Goal: Transaction & Acquisition: Purchase product/service

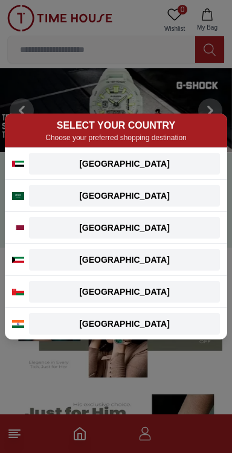
click at [162, 237] on button "Qatar" at bounding box center [124, 228] width 191 height 22
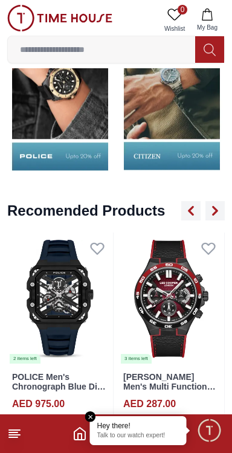
scroll to position [1294, 0]
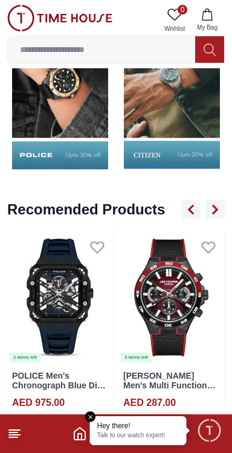
click at [75, 435] on icon "Home" at bounding box center [79, 433] width 14 height 14
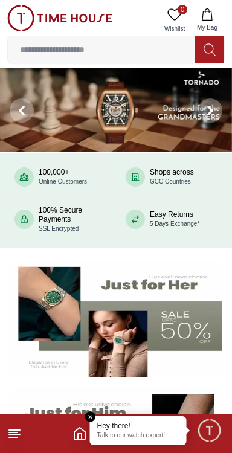
click at [79, 436] on icon "Home" at bounding box center [79, 433] width 14 height 14
click at [14, 430] on line at bounding box center [14, 430] width 11 height 0
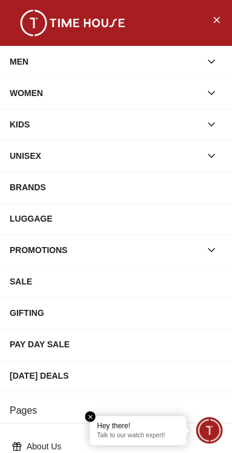
click at [138, 55] on div "MEN" at bounding box center [105, 62] width 191 height 22
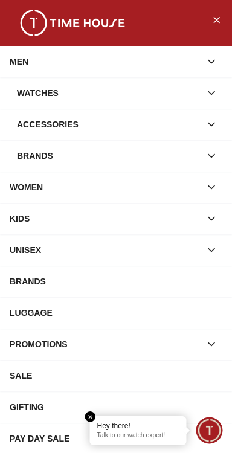
click at [171, 120] on div "Accessories" at bounding box center [109, 125] width 184 height 22
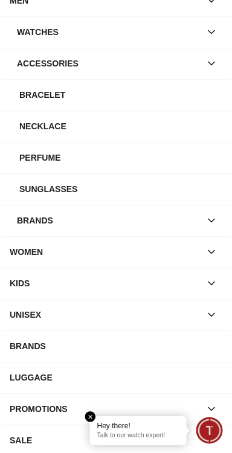
scroll to position [62, 0]
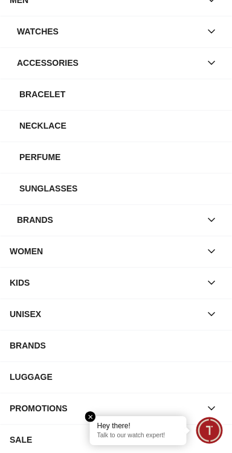
click at [147, 187] on div "Sunglasses" at bounding box center [120, 189] width 203 height 22
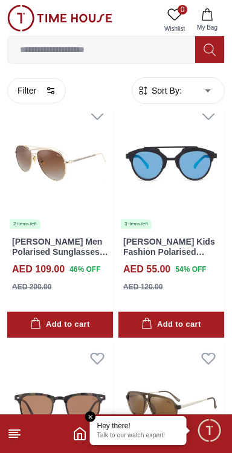
scroll to position [777, 0]
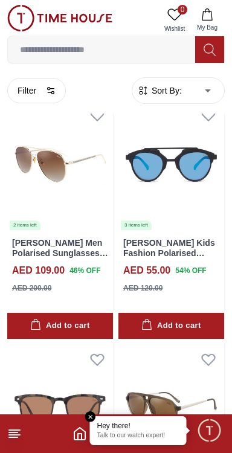
click at [57, 201] on img at bounding box center [60, 165] width 106 height 132
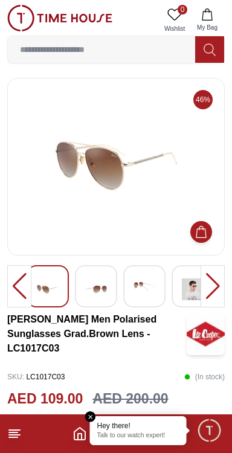
click at [47, 291] on img at bounding box center [48, 289] width 22 height 28
click at [95, 297] on img at bounding box center [96, 289] width 22 height 28
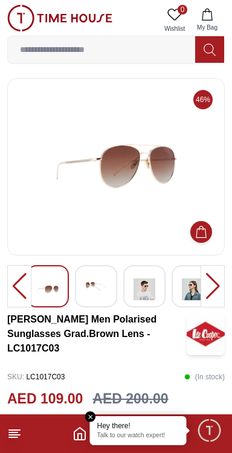
click at [101, 291] on img at bounding box center [96, 286] width 22 height 22
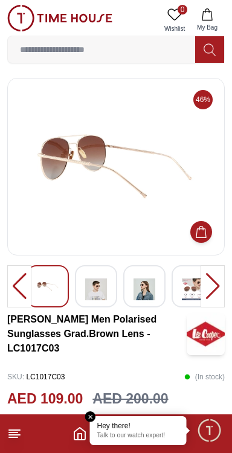
click at [103, 295] on img at bounding box center [96, 289] width 22 height 28
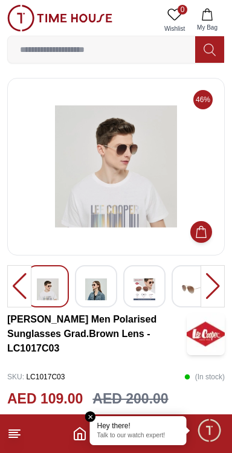
click at [133, 294] on img at bounding box center [144, 289] width 22 height 28
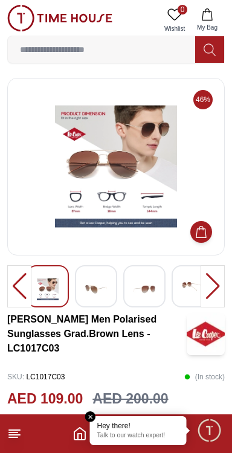
click at [140, 286] on img at bounding box center [144, 289] width 22 height 28
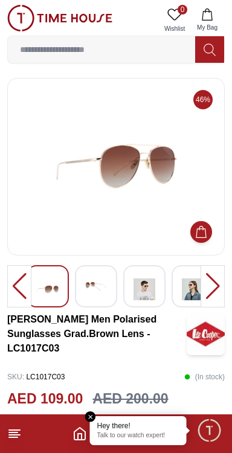
click at [193, 285] on img at bounding box center [193, 289] width 22 height 28
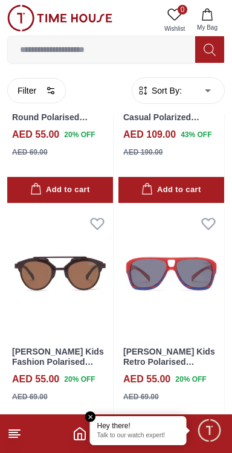
scroll to position [2157, 0]
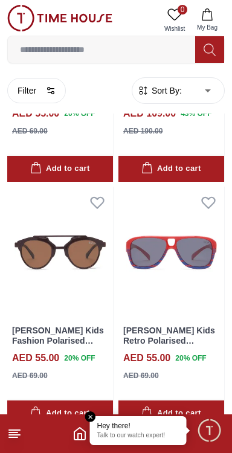
click at [185, 239] on img at bounding box center [171, 253] width 106 height 132
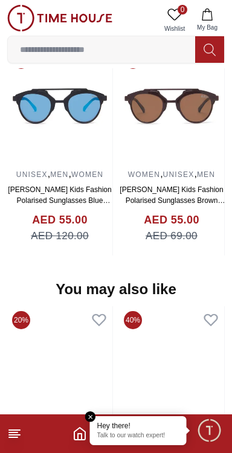
scroll to position [1002, 0]
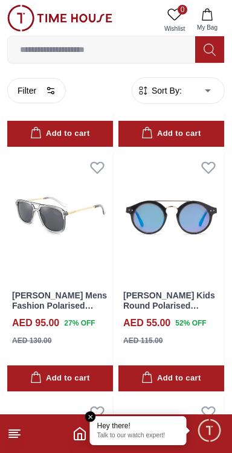
scroll to position [3165, 0]
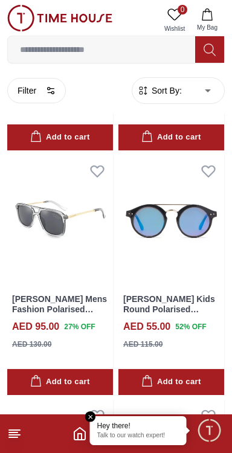
click at [63, 243] on img at bounding box center [60, 221] width 106 height 132
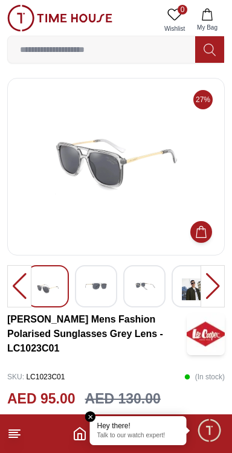
click at [95, 288] on img at bounding box center [96, 286] width 22 height 22
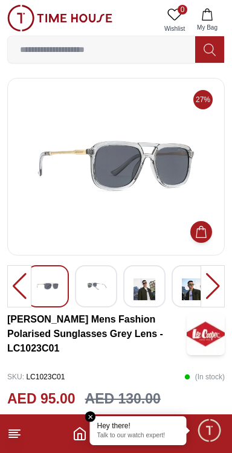
click at [105, 279] on img at bounding box center [96, 286] width 22 height 22
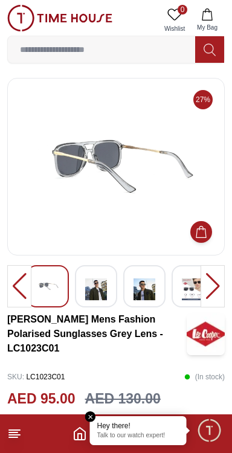
click at [110, 287] on div at bounding box center [96, 286] width 42 height 42
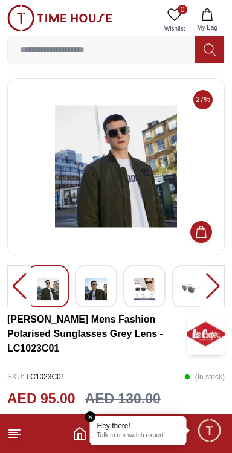
click at [140, 292] on img at bounding box center [144, 289] width 22 height 28
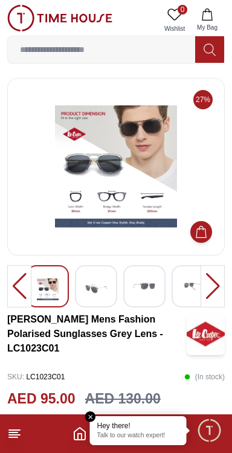
click at [136, 295] on img at bounding box center [144, 286] width 22 height 22
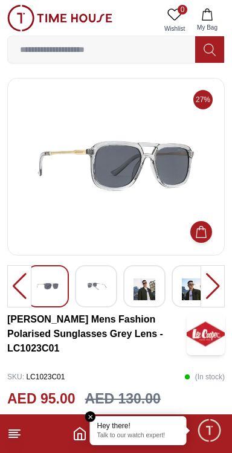
click at [144, 294] on img at bounding box center [144, 289] width 22 height 28
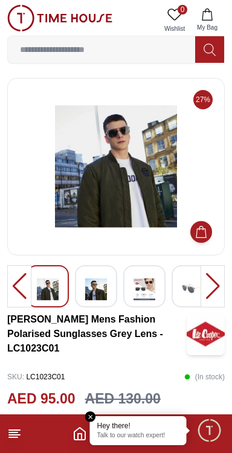
click at [142, 288] on img at bounding box center [144, 289] width 22 height 28
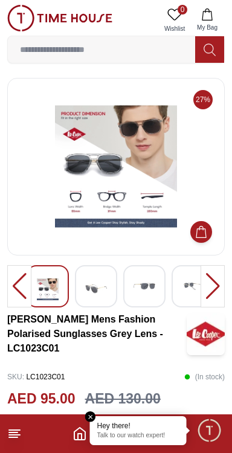
click at [179, 288] on div at bounding box center [193, 286] width 42 height 42
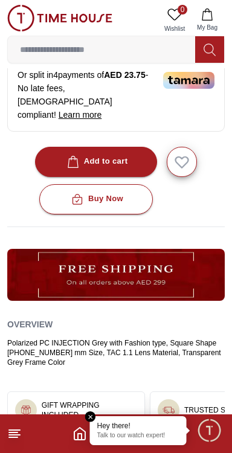
scroll to position [413, 0]
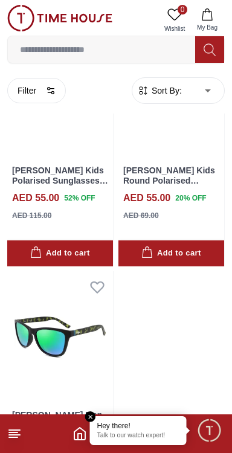
scroll to position [4088, 0]
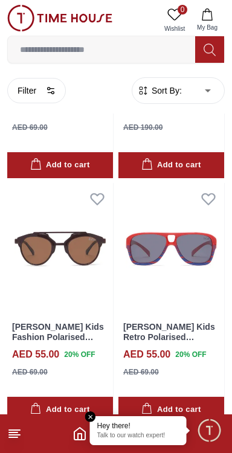
scroll to position [2157, 0]
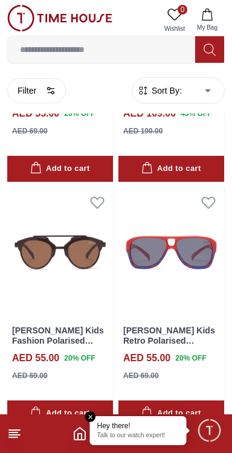
click at [88, 45] on input at bounding box center [101, 49] width 187 height 24
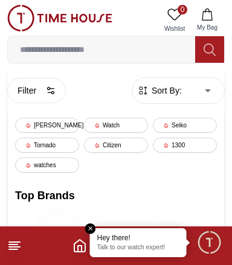
click at [94, 53] on input at bounding box center [101, 49] width 187 height 24
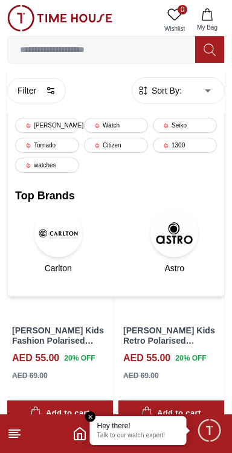
click at [16, 431] on icon at bounding box center [14, 433] width 14 height 14
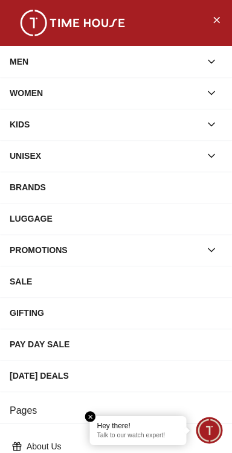
click at [175, 59] on div "MEN" at bounding box center [105, 62] width 191 height 22
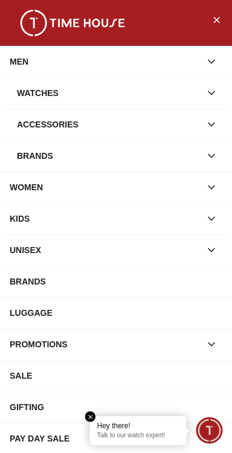
click at [141, 123] on div "Accessories" at bounding box center [109, 125] width 184 height 22
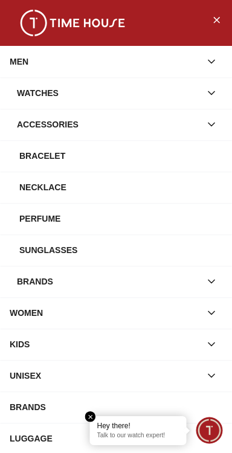
click at [118, 225] on div "Perfume" at bounding box center [120, 219] width 203 height 22
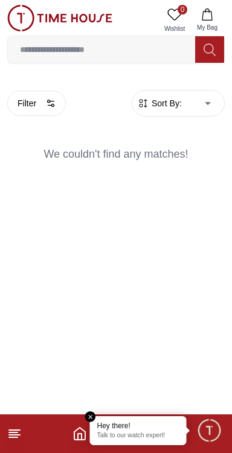
click at [15, 433] on line at bounding box center [13, 433] width 8 height 0
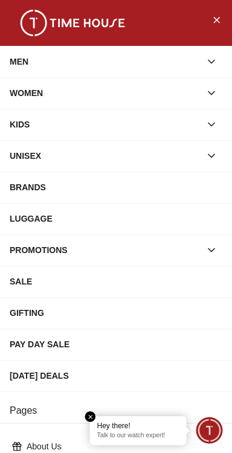
click at [188, 53] on div "MEN" at bounding box center [105, 62] width 191 height 22
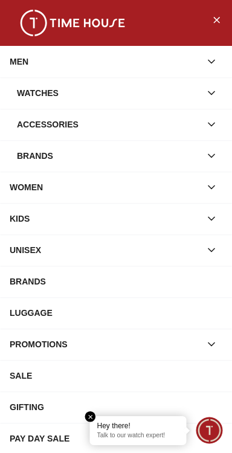
click at [150, 85] on div "Watches" at bounding box center [109, 93] width 184 height 22
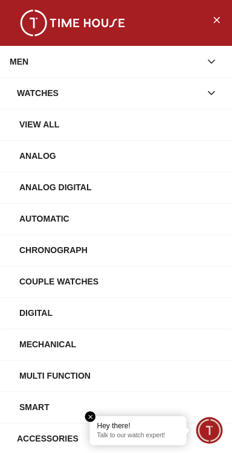
scroll to position [1, 0]
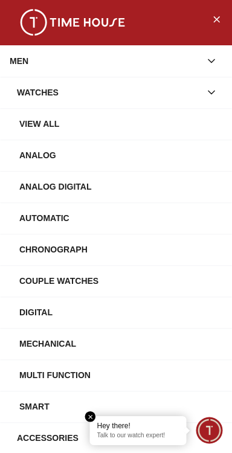
click at [109, 342] on div "Mechanical" at bounding box center [120, 344] width 203 height 22
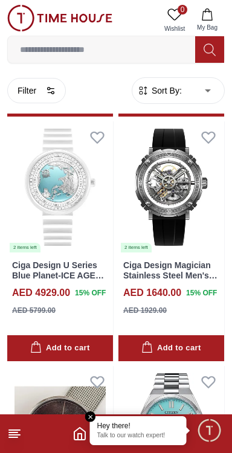
scroll to position [1964, 0]
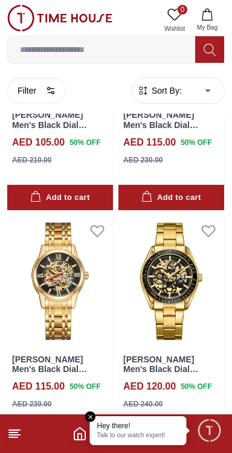
scroll to position [4333, 0]
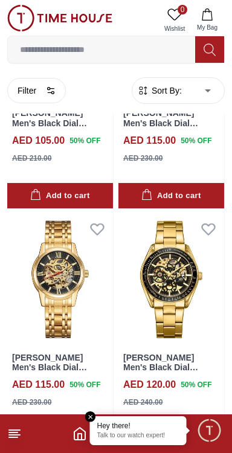
scroll to position [2160, 0]
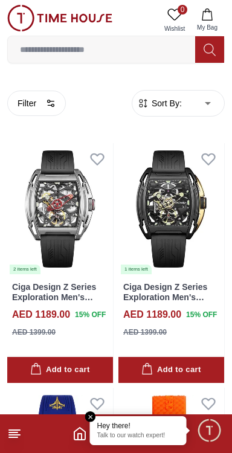
click at [19, 433] on icon at bounding box center [14, 433] width 14 height 14
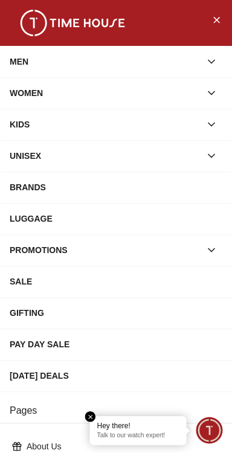
click at [152, 52] on div "MEN" at bounding box center [105, 62] width 191 height 22
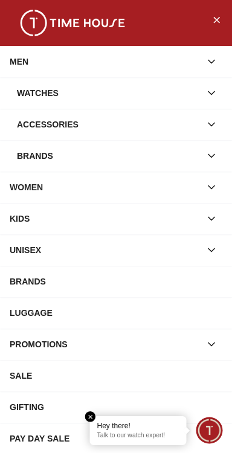
click at [126, 155] on div "Brands" at bounding box center [109, 156] width 184 height 22
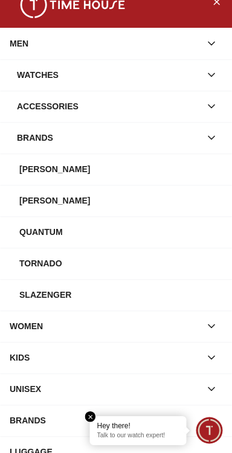
scroll to position [18, 0]
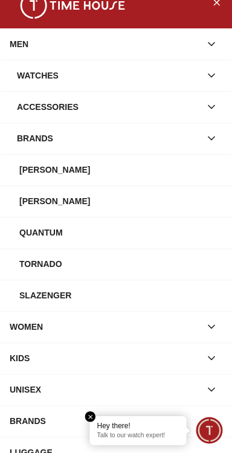
click at [114, 198] on div "[PERSON_NAME]" at bounding box center [120, 201] width 203 height 22
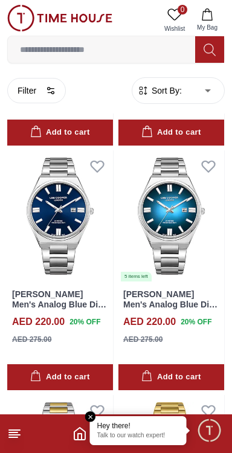
scroll to position [1285, 0]
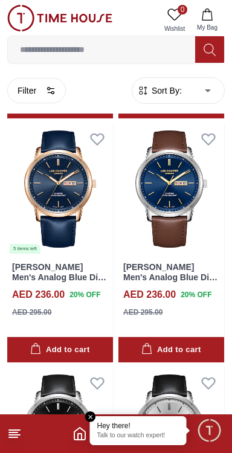
scroll to position [4732, 0]
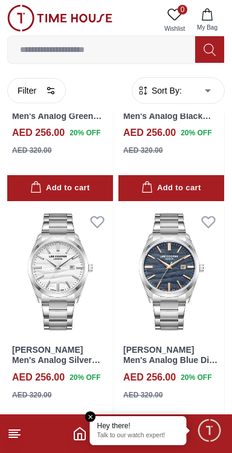
scroll to position [5653, 0]
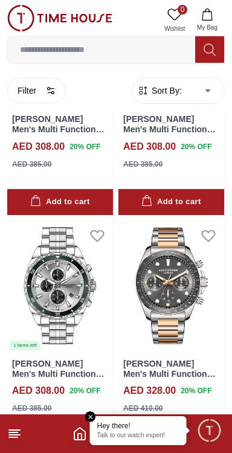
scroll to position [7351, 0]
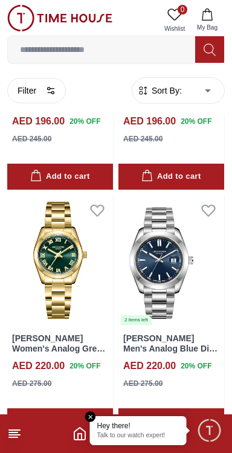
scroll to position [11760, 0]
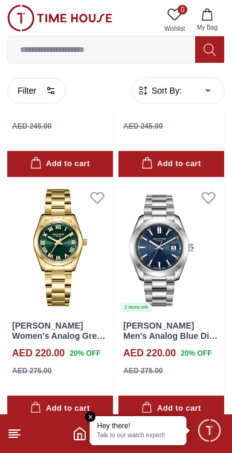
click at [158, 256] on img at bounding box center [171, 248] width 106 height 132
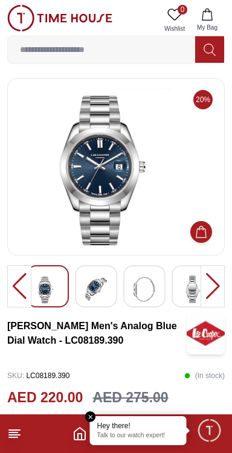
click at [101, 287] on img at bounding box center [96, 289] width 22 height 28
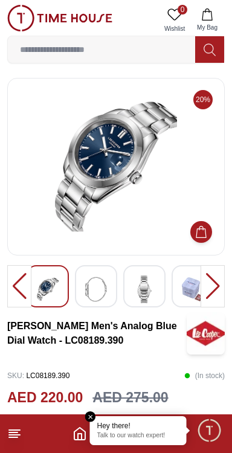
click at [101, 283] on img at bounding box center [96, 289] width 22 height 28
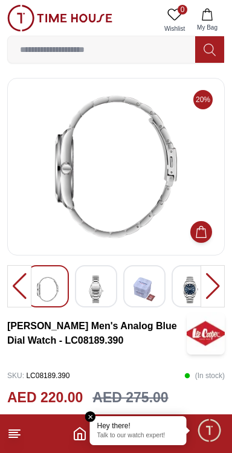
click at [97, 301] on img at bounding box center [96, 289] width 22 height 28
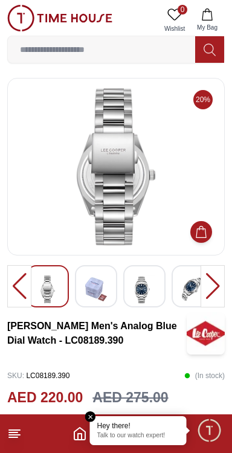
click at [114, 292] on div at bounding box center [96, 286] width 42 height 42
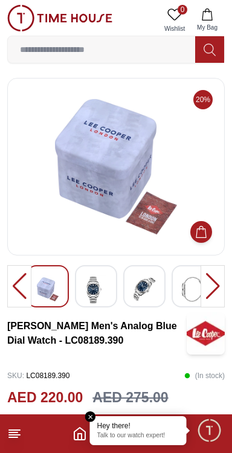
click at [138, 285] on img at bounding box center [144, 289] width 22 height 28
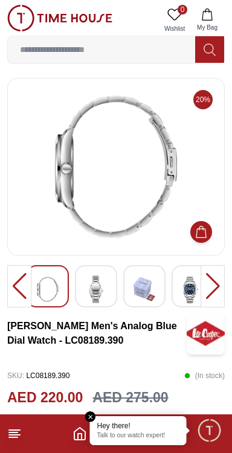
click at [107, 285] on img at bounding box center [96, 289] width 22 height 28
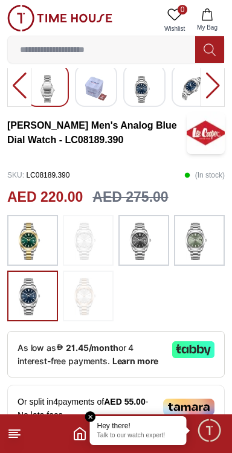
scroll to position [211, 0]
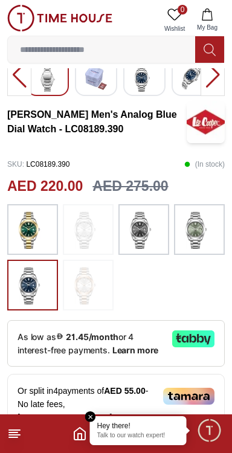
click at [189, 242] on img at bounding box center [199, 229] width 30 height 39
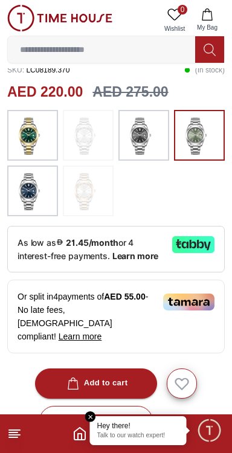
scroll to position [310, 0]
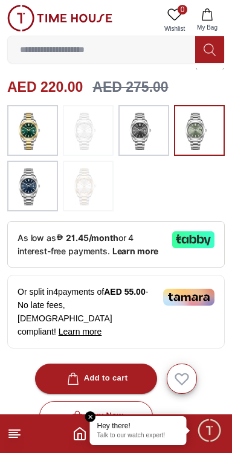
click at [139, 127] on img at bounding box center [144, 130] width 30 height 39
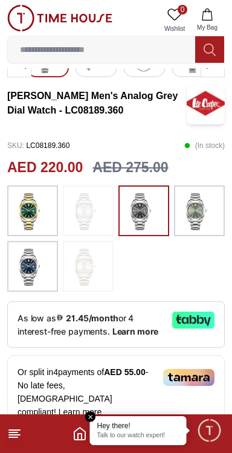
scroll to position [230, 0]
click at [28, 269] on img at bounding box center [33, 266] width 30 height 39
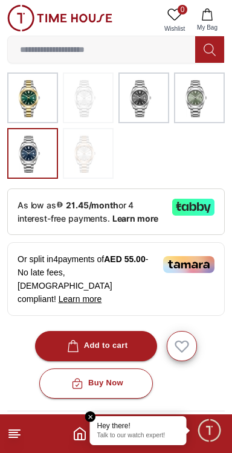
scroll to position [343, 0]
click at [97, 252] on div "Or split in 4 payments of AED 55.00 - No late fees, [DEMOGRAPHIC_DATA] complian…" at bounding box center [115, 279] width 217 height 74
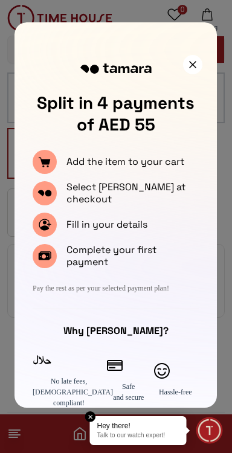
scroll to position [230, 0]
click at [195, 66] on icon at bounding box center [192, 64] width 7 height 7
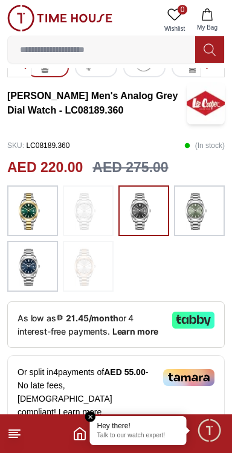
click at [31, 263] on img at bounding box center [33, 266] width 30 height 39
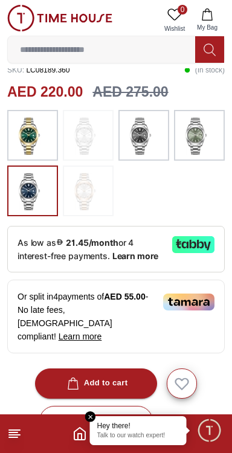
scroll to position [312, 0]
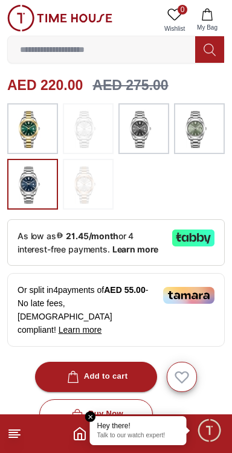
click at [30, 185] on img at bounding box center [33, 184] width 30 height 39
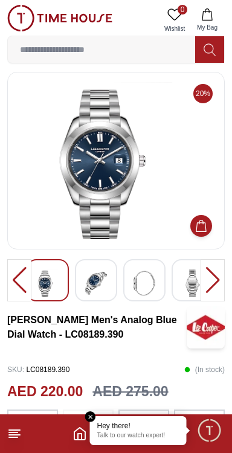
scroll to position [0, 0]
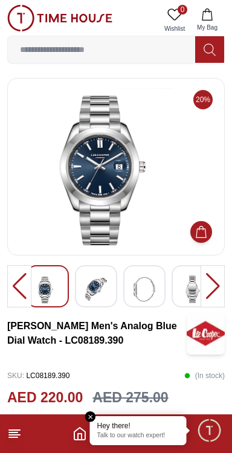
click at [100, 279] on img at bounding box center [96, 289] width 22 height 28
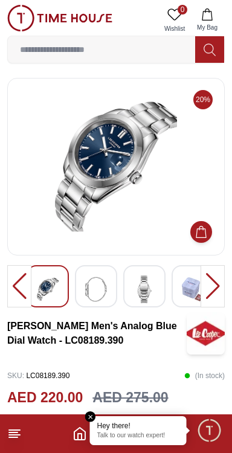
click at [104, 285] on img at bounding box center [96, 289] width 22 height 28
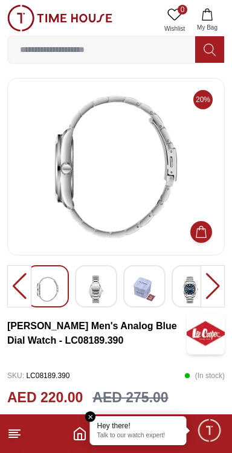
click at [143, 281] on img at bounding box center [144, 289] width 22 height 28
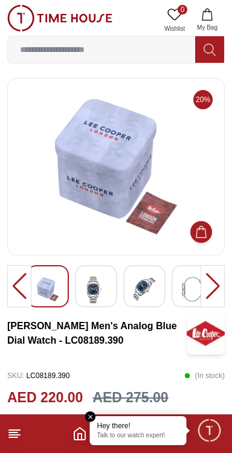
click at [184, 278] on img at bounding box center [193, 289] width 22 height 28
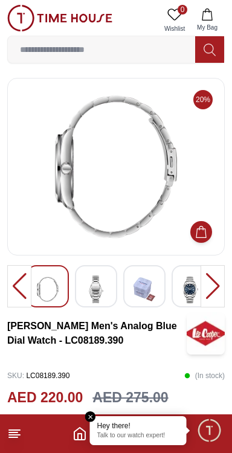
click at [182, 286] on img at bounding box center [193, 289] width 22 height 28
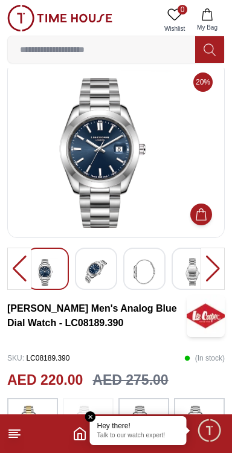
scroll to position [19, 0]
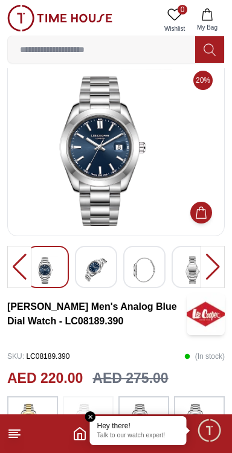
click at [16, 435] on line at bounding box center [14, 435] width 11 height 0
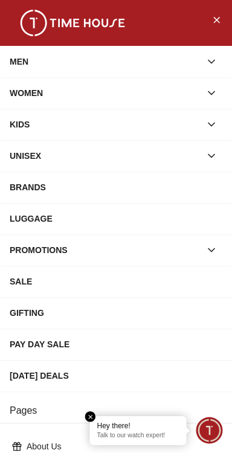
click at [159, 52] on div "MEN" at bounding box center [105, 62] width 191 height 22
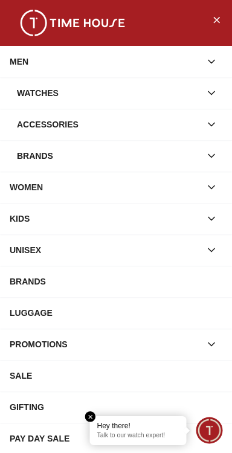
click at [156, 98] on div "Watches" at bounding box center [109, 93] width 184 height 22
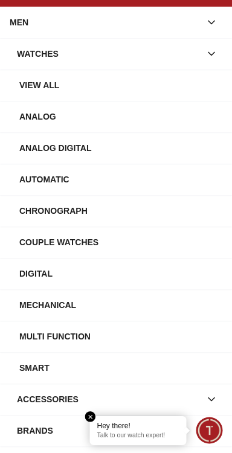
scroll to position [39, 0]
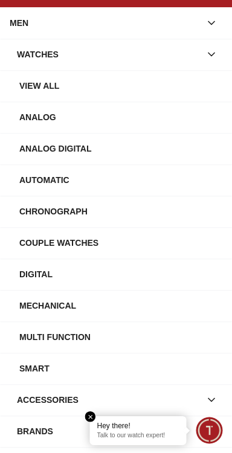
click at [129, 175] on div "Automatic" at bounding box center [120, 180] width 203 height 22
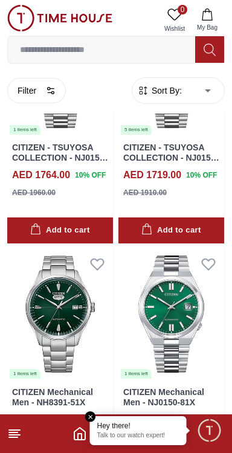
scroll to position [2830, 0]
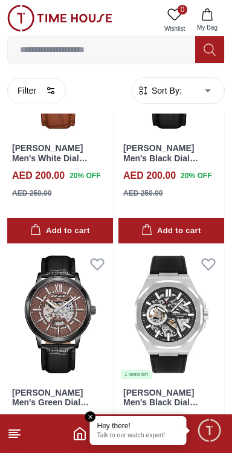
scroll to position [9430, 0]
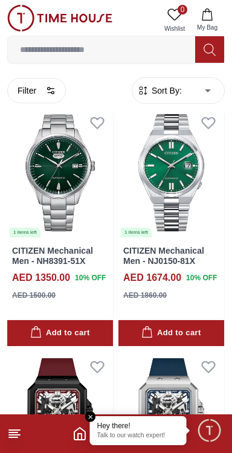
scroll to position [2968, 0]
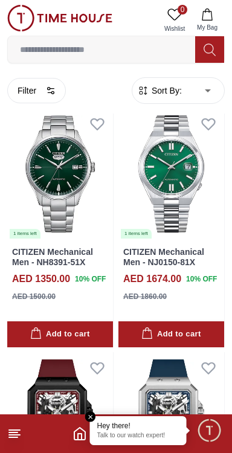
click at [174, 208] on img at bounding box center [171, 174] width 106 height 132
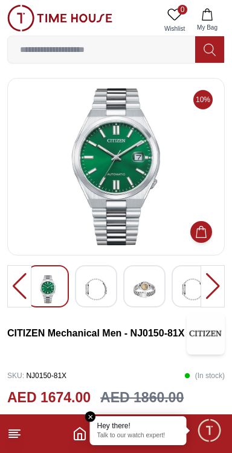
click at [147, 286] on img at bounding box center [144, 289] width 22 height 28
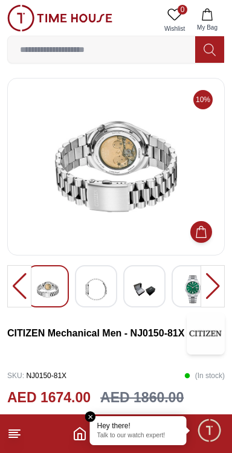
click at [147, 287] on img at bounding box center [144, 289] width 22 height 28
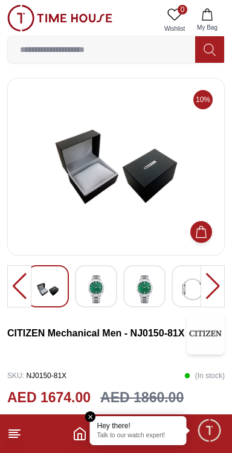
click at [148, 287] on img at bounding box center [144, 289] width 22 height 28
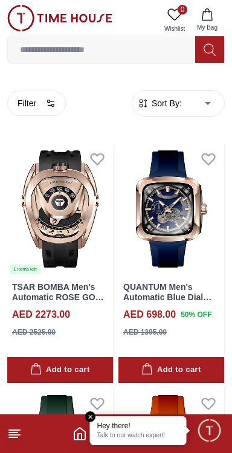
click at [102, 34] on link at bounding box center [59, 20] width 105 height 31
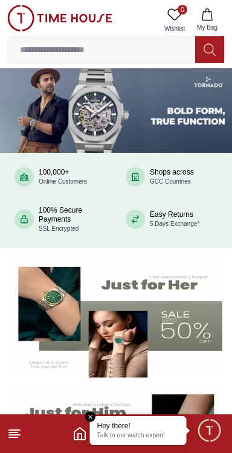
click at [210, 48] on icon at bounding box center [210, 50] width 12 height 14
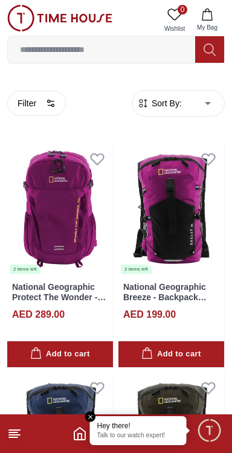
click at [79, 53] on input at bounding box center [101, 49] width 187 height 24
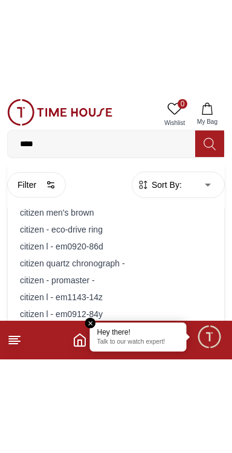
scroll to position [8, 0]
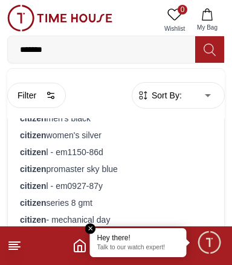
type input "*******"
click at [206, 47] on icon at bounding box center [210, 50] width 12 height 14
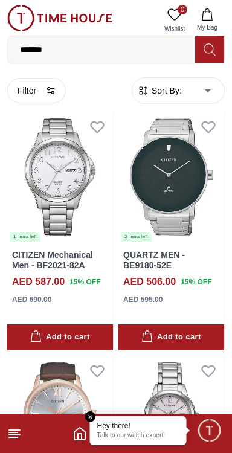
scroll to position [1024, 0]
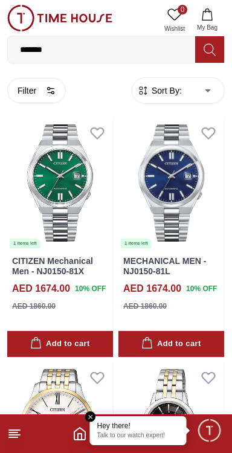
scroll to position [3937, 0]
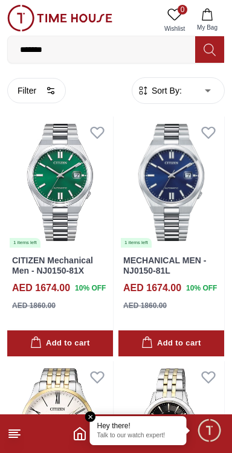
click at [195, 190] on img at bounding box center [171, 183] width 106 height 132
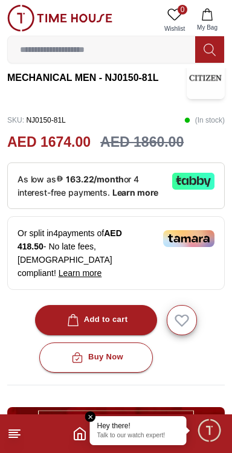
scroll to position [257, 0]
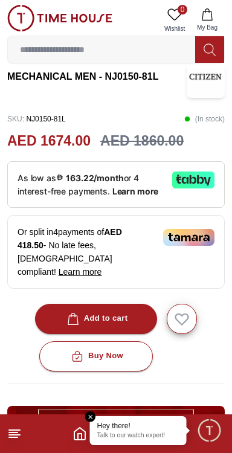
click at [108, 231] on div "Or split in 4 payments of AED 418.50 - No late fees, [DEMOGRAPHIC_DATA] complia…" at bounding box center [115, 252] width 217 height 74
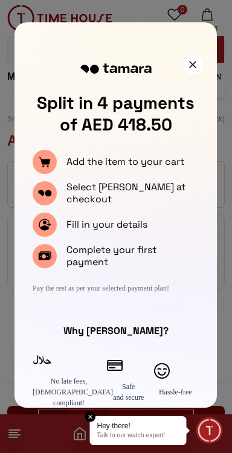
click at [128, 222] on p "Fill in your details" at bounding box center [106, 225] width 81 height 12
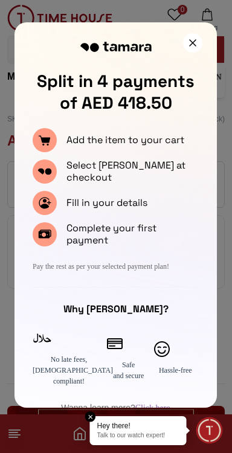
scroll to position [33, 0]
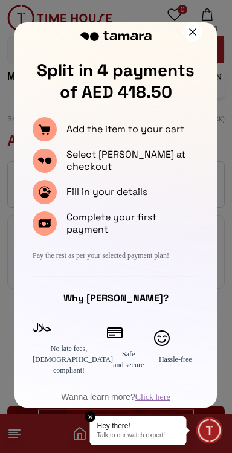
click at [130, 201] on div "Fill in your details" at bounding box center [116, 192] width 166 height 24
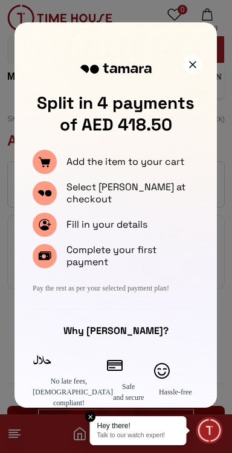
click at [157, 164] on p "Add the item to your cart" at bounding box center [125, 162] width 118 height 12
click at [200, 63] on div at bounding box center [192, 64] width 19 height 19
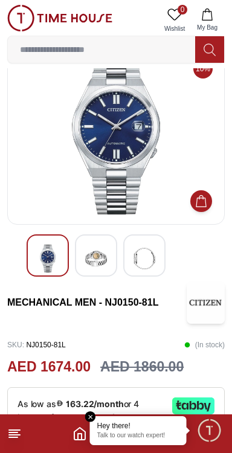
scroll to position [31, 0]
click at [104, 253] on img at bounding box center [96, 259] width 22 height 28
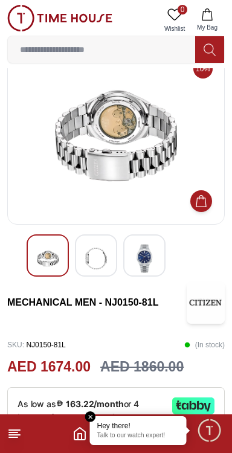
click at [142, 247] on img at bounding box center [144, 259] width 22 height 28
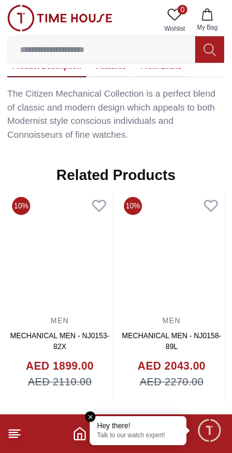
scroll to position [853, 0]
